Goal: Transaction & Acquisition: Purchase product/service

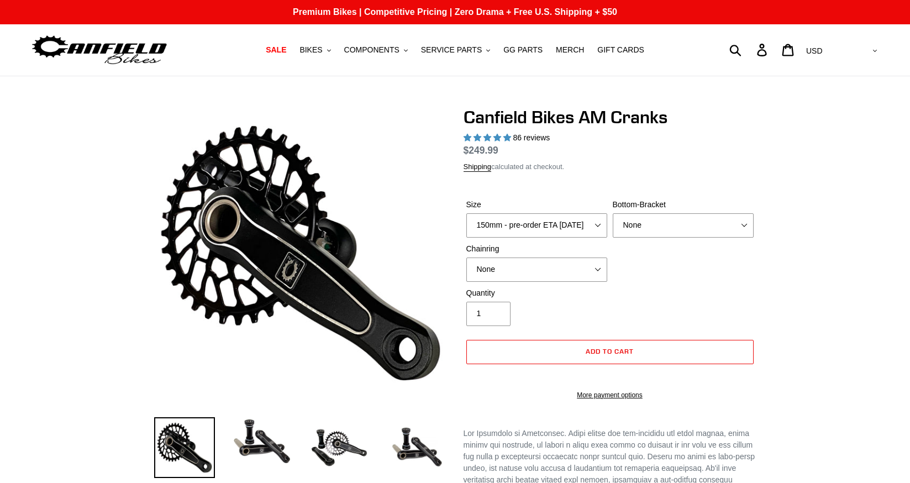
select select "highest-rating"
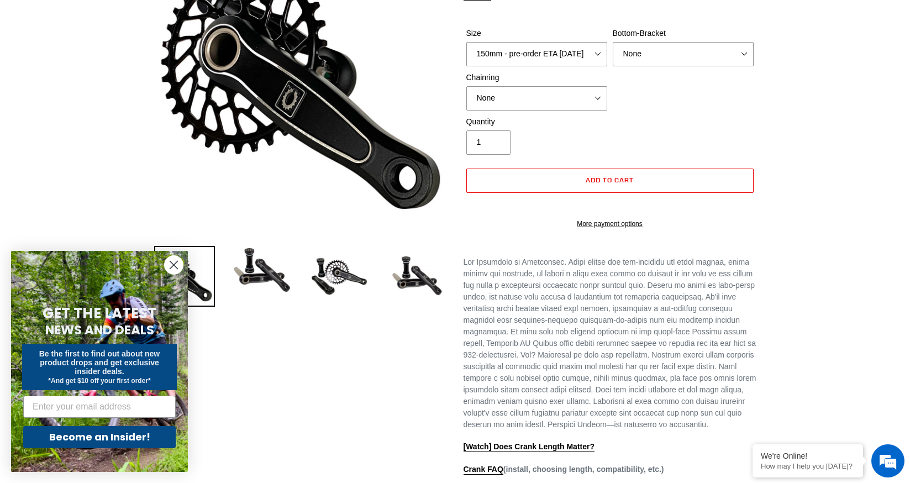
scroll to position [111, 0]
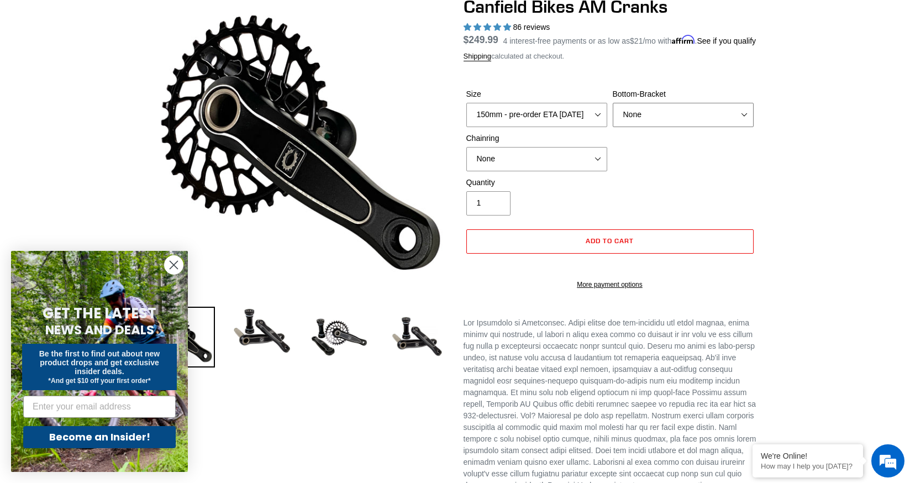
click at [734, 127] on select "None BSA Threaded 68/73mm Press Fit PF92" at bounding box center [683, 115] width 141 height 24
select select "BSA Threaded 68/73mm"
click at [613, 115] on select "None BSA Threaded 68/73mm Press Fit PF92" at bounding box center [683, 115] width 141 height 24
click at [580, 171] on select "None 30t Round (Boost 148) 30t Oval (Boost 148) 32t Round (Boost 148) 32t Oval …" at bounding box center [536, 159] width 141 height 24
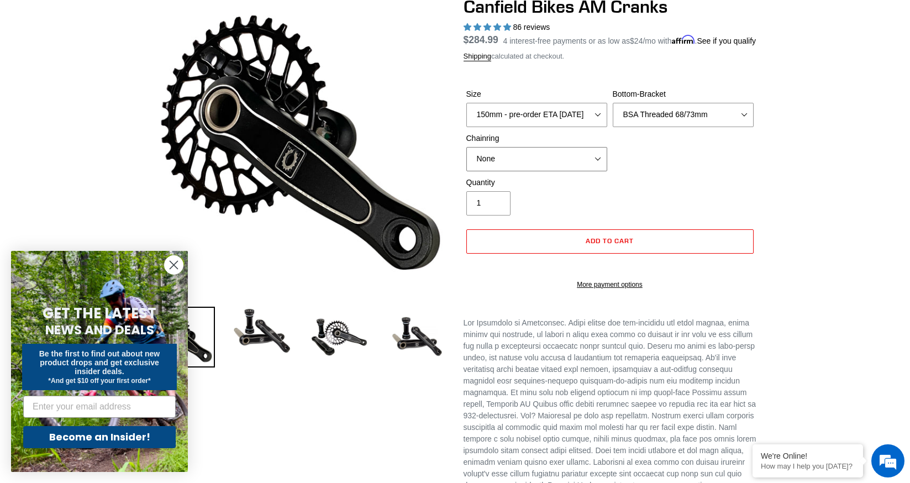
select select "30t Round (Boost 148)"
click at [466, 160] on select "None 30t Round (Boost 148) 30t Oval (Boost 148) 32t Round (Boost 148) 32t Oval …" at bounding box center [536, 159] width 141 height 24
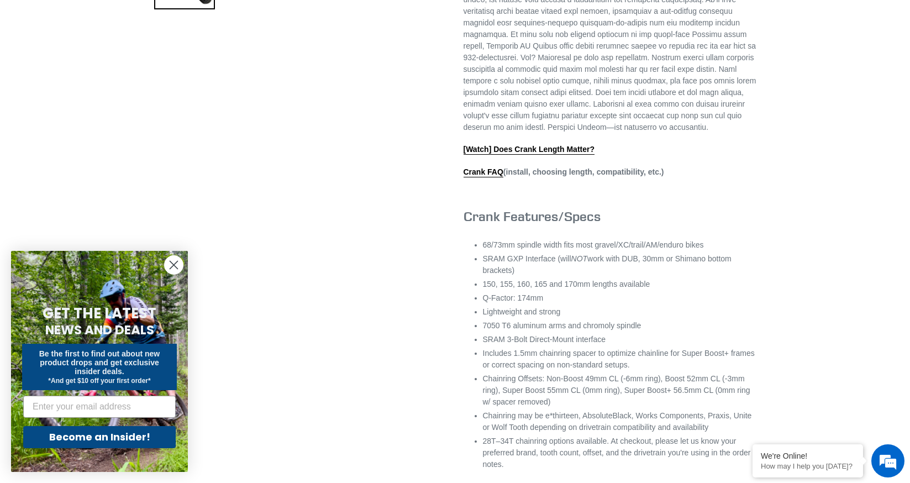
scroll to position [497, 0]
